Goal: Find specific page/section: Find specific page/section

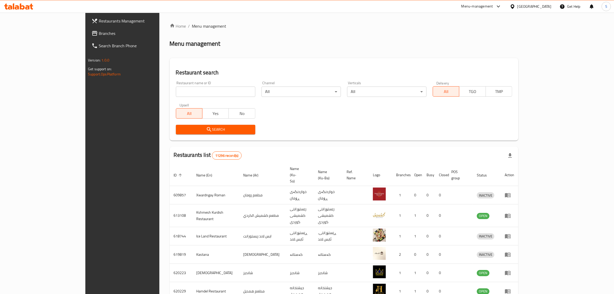
drag, startPoint x: 0, startPoint y: 0, endPoint x: 158, endPoint y: 91, distance: 182.1
click at [176, 91] on input "search" at bounding box center [215, 91] width 79 height 10
click button "Search" at bounding box center [215, 130] width 79 height 10
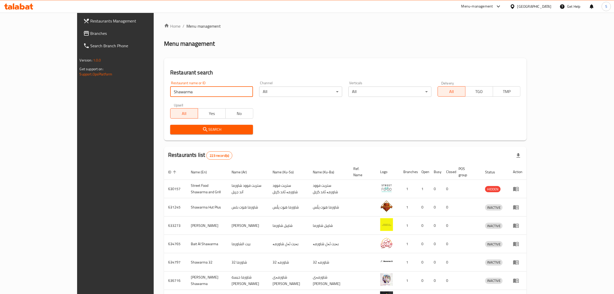
click at [170, 91] on input "Shawarma" at bounding box center [211, 91] width 83 height 10
paste input "649764"
type input "649764"
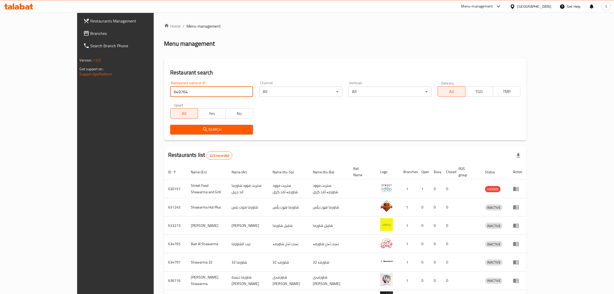
click button "Search" at bounding box center [211, 130] width 83 height 10
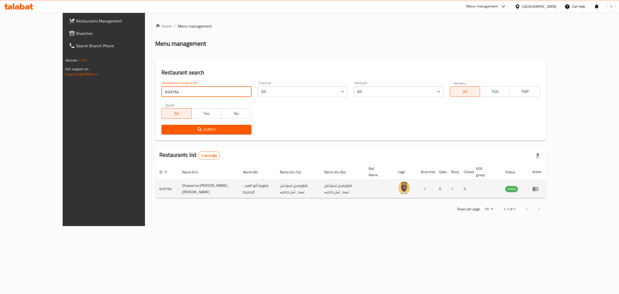
click at [538, 187] on icon "enhanced table" at bounding box center [536, 189] width 6 height 4
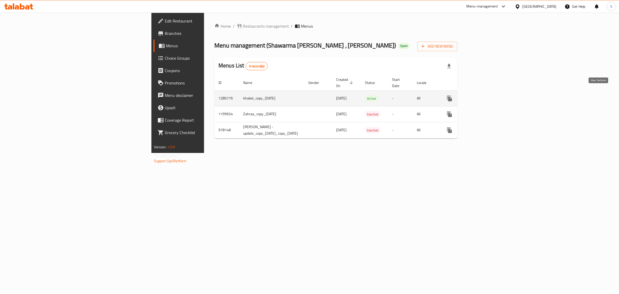
click at [490, 95] on icon "enhanced table" at bounding box center [487, 98] width 6 height 6
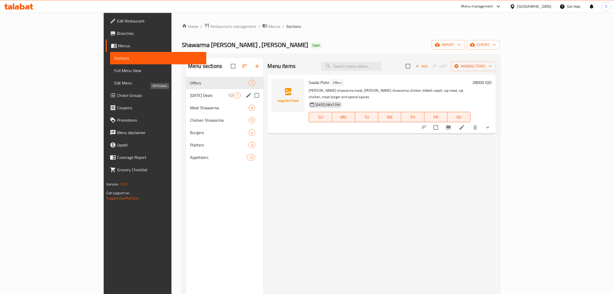
click at [190, 97] on span "Ramadan Deals" at bounding box center [209, 95] width 38 height 6
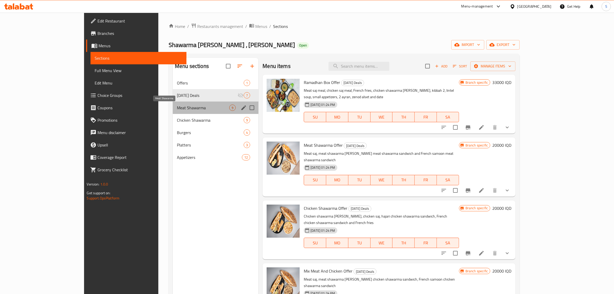
click at [177, 106] on span "Meat Shawarma" at bounding box center [203, 107] width 52 height 6
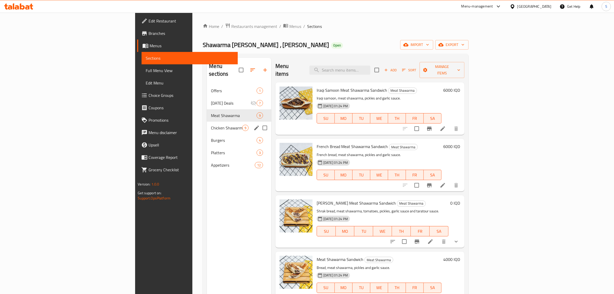
click at [207, 122] on div "Chicken Shawarma 9" at bounding box center [239, 128] width 65 height 12
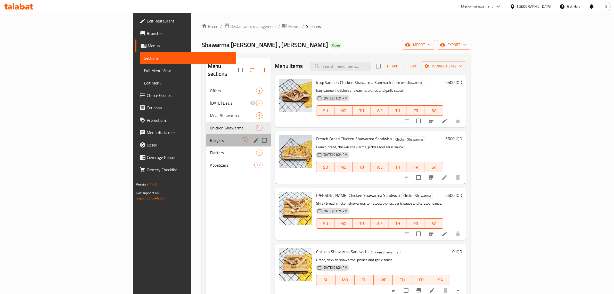
click at [206, 134] on div "Burgers 4" at bounding box center [238, 140] width 65 height 12
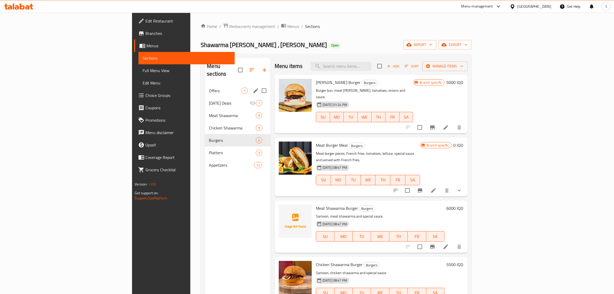
click at [205, 84] on div "Offers 1" at bounding box center [238, 90] width 66 height 12
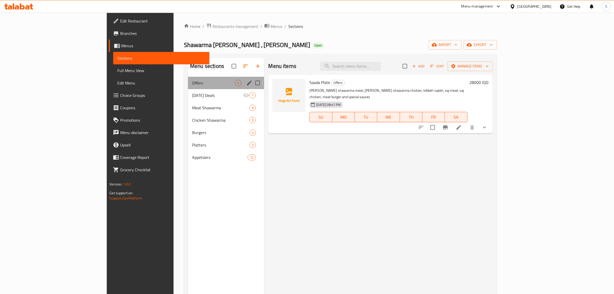
click at [188, 88] on div "Offers 1" at bounding box center [226, 83] width 76 height 12
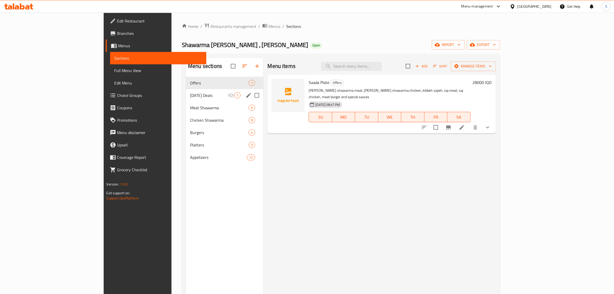
click at [186, 92] on div "Ramadan Deals 7" at bounding box center [224, 95] width 77 height 12
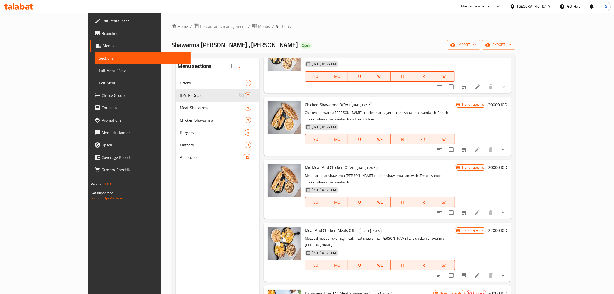
scroll to position [114, 0]
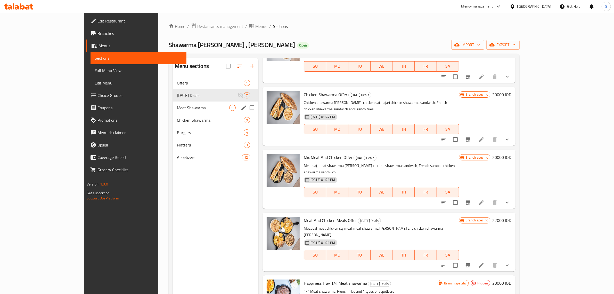
click at [177, 110] on span "Meat Shawarma" at bounding box center [203, 107] width 52 height 6
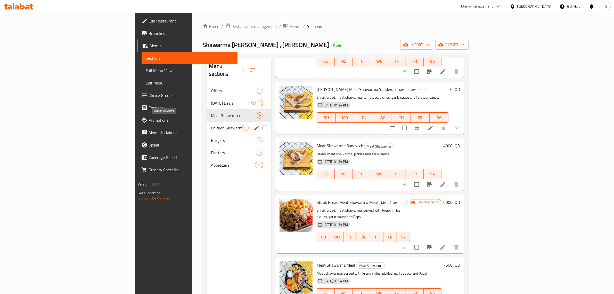
click at [211, 125] on span "Chicken Shawarma" at bounding box center [226, 128] width 31 height 6
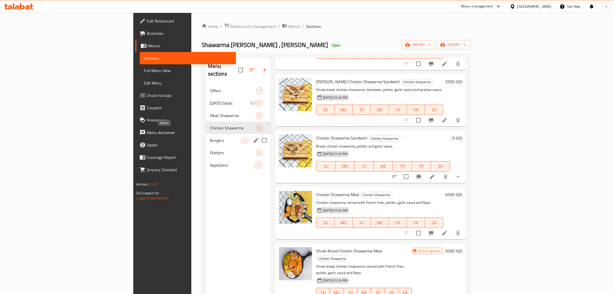
click at [210, 137] on span "Burgers" at bounding box center [226, 140] width 32 height 6
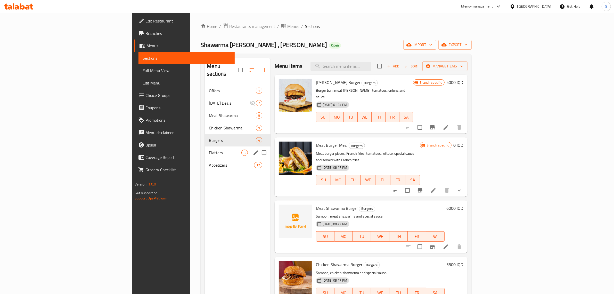
click at [205, 146] on div "Platters 3" at bounding box center [238, 152] width 66 height 12
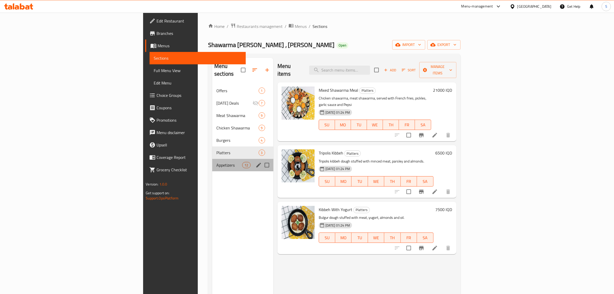
click at [212, 159] on div "Appetizers 12" at bounding box center [242, 165] width 61 height 12
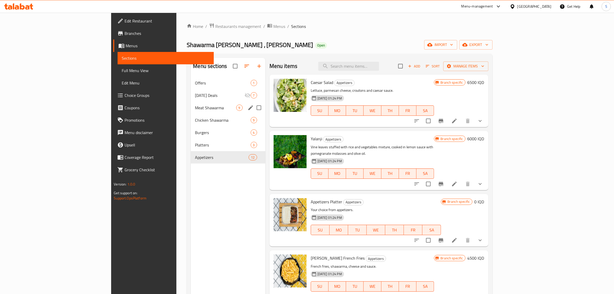
click at [191, 103] on div "Meat Shawarma 9" at bounding box center [228, 107] width 74 height 12
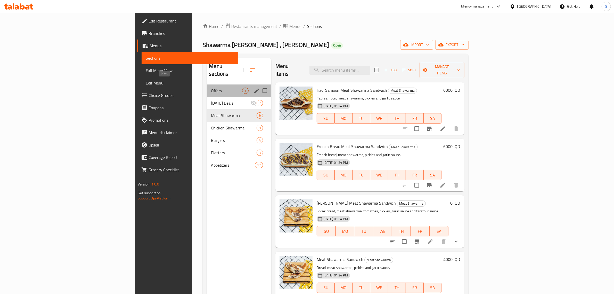
click at [211, 87] on span "Offers" at bounding box center [226, 90] width 31 height 6
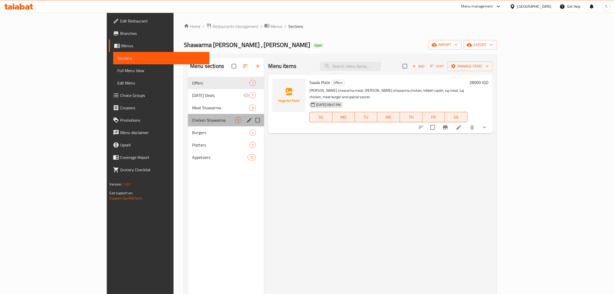
click at [188, 115] on div "Chicken Shawarma 9" at bounding box center [226, 120] width 76 height 12
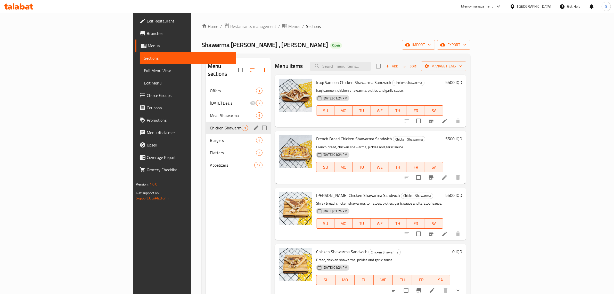
click at [210, 112] on span "Meat Shawarma" at bounding box center [233, 115] width 46 height 6
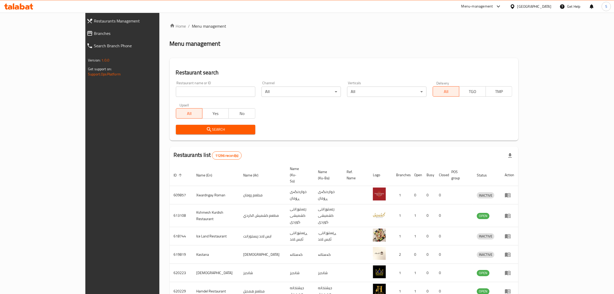
click at [191, 90] on input "search" at bounding box center [215, 91] width 79 height 10
paste input "649763"
type input "649763"
click button "Search" at bounding box center [215, 130] width 79 height 10
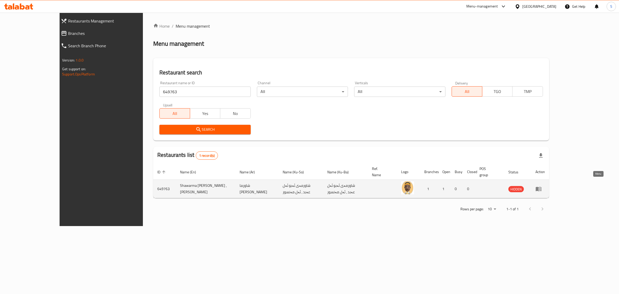
click at [542, 187] on icon "enhanced table" at bounding box center [539, 189] width 6 height 4
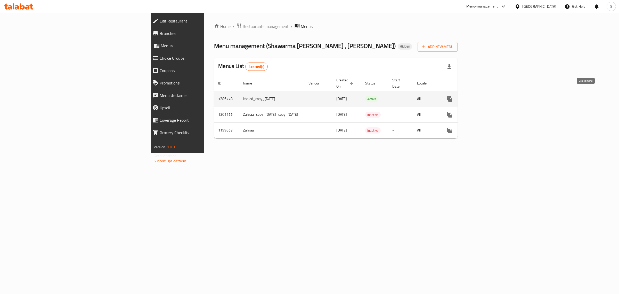
click at [493, 96] on link "enhanced table" at bounding box center [487, 99] width 12 height 12
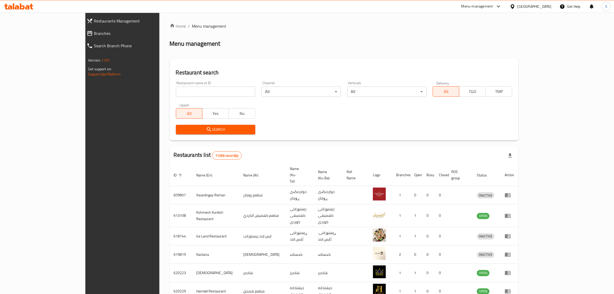
click at [173, 97] on div "Restaurant name or ID Restaurant name or ID" at bounding box center [216, 89] width 86 height 22
click at [176, 93] on input "search" at bounding box center [215, 91] width 79 height 10
paste input "696229"
type input "696229"
click button "Search" at bounding box center [215, 130] width 79 height 10
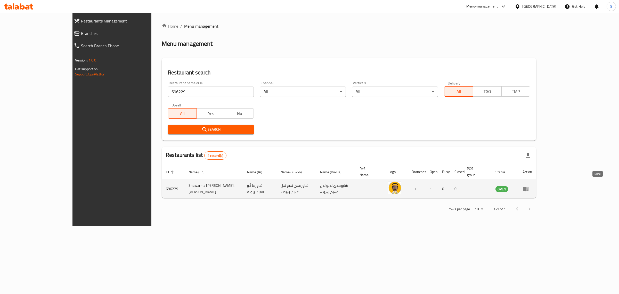
click at [529, 187] on icon "enhanced table" at bounding box center [526, 189] width 6 height 4
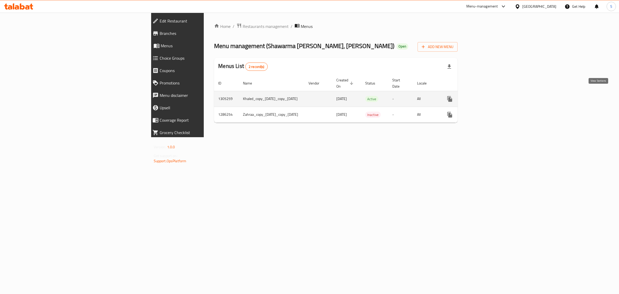
click at [490, 96] on icon "enhanced table" at bounding box center [487, 99] width 6 height 6
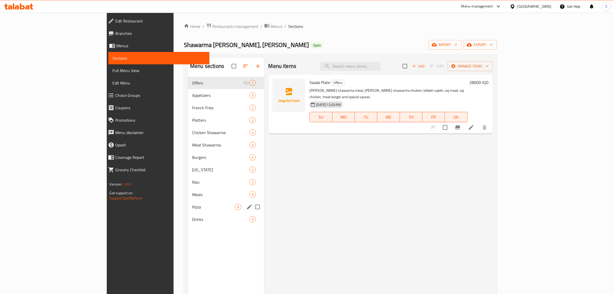
click at [188, 200] on div "Pizza 6" at bounding box center [226, 206] width 76 height 12
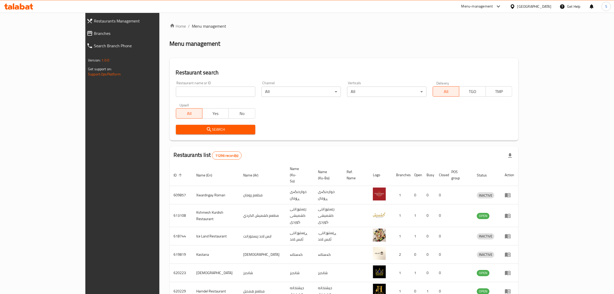
click at [184, 93] on input "search" at bounding box center [215, 91] width 79 height 10
click button "Search" at bounding box center [215, 130] width 79 height 10
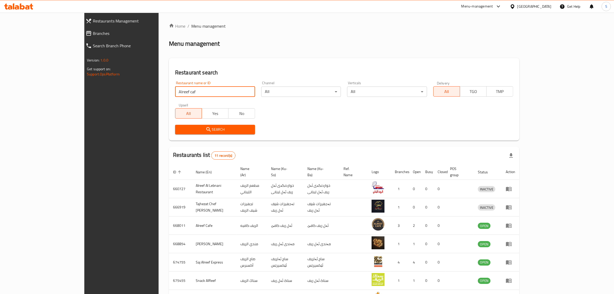
type input "Alreef caf"
click button "Search" at bounding box center [215, 130] width 80 height 10
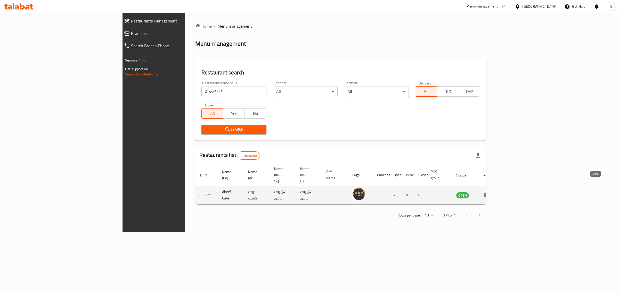
click at [493, 192] on link "enhanced table" at bounding box center [489, 195] width 10 height 6
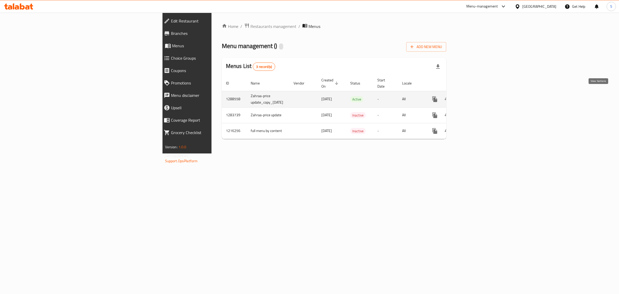
click at [475, 96] on icon "enhanced table" at bounding box center [472, 99] width 6 height 6
